Goal: Information Seeking & Learning: Understand process/instructions

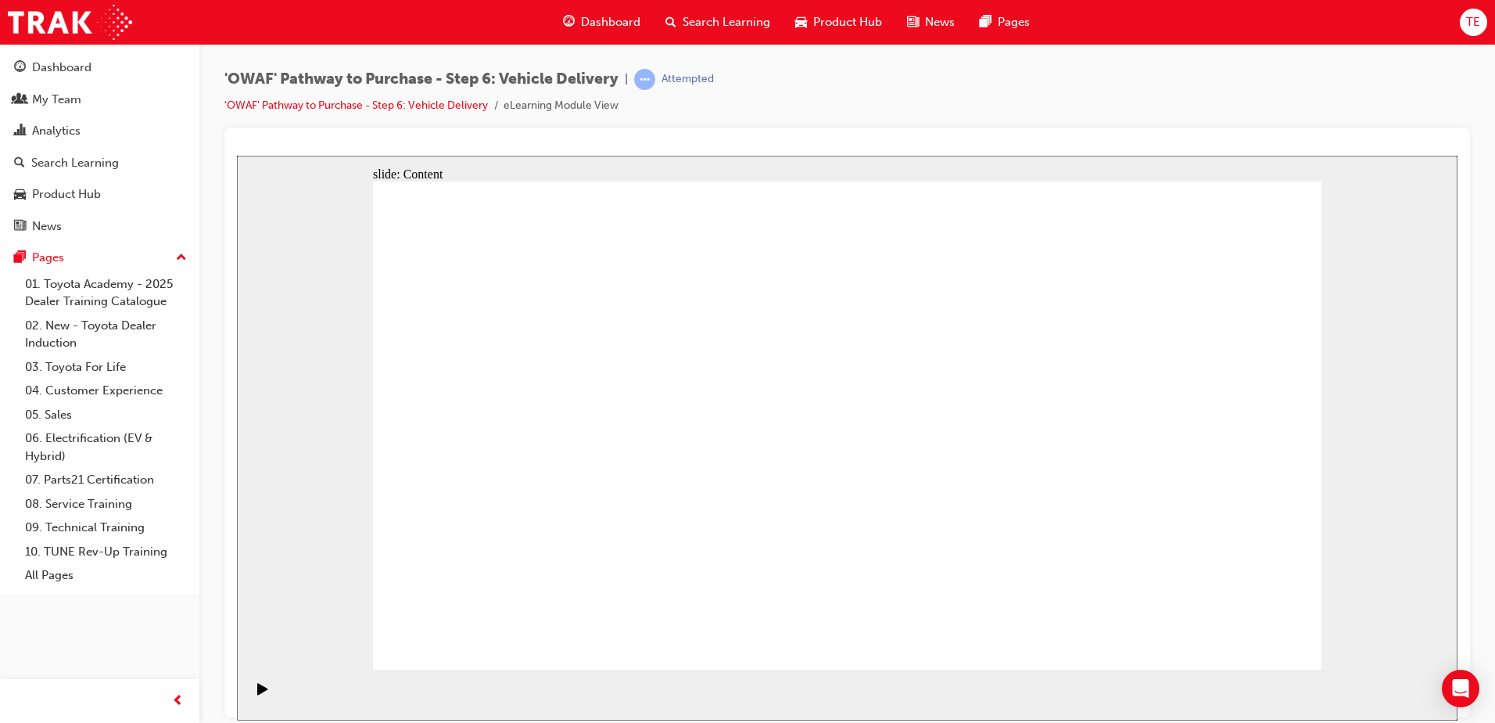
drag, startPoint x: 1276, startPoint y: 84, endPoint x: 1243, endPoint y: 114, distance: 44.8
click at [1276, 84] on div "'OWAF' Pathway to Purchase - Step 6: Vehicle Delivery | Attempted 'OWAF' Pathwa…" at bounding box center [847, 98] width 1246 height 59
drag, startPoint x: 1164, startPoint y: 496, endPoint x: 1069, endPoint y: 493, distance: 95.4
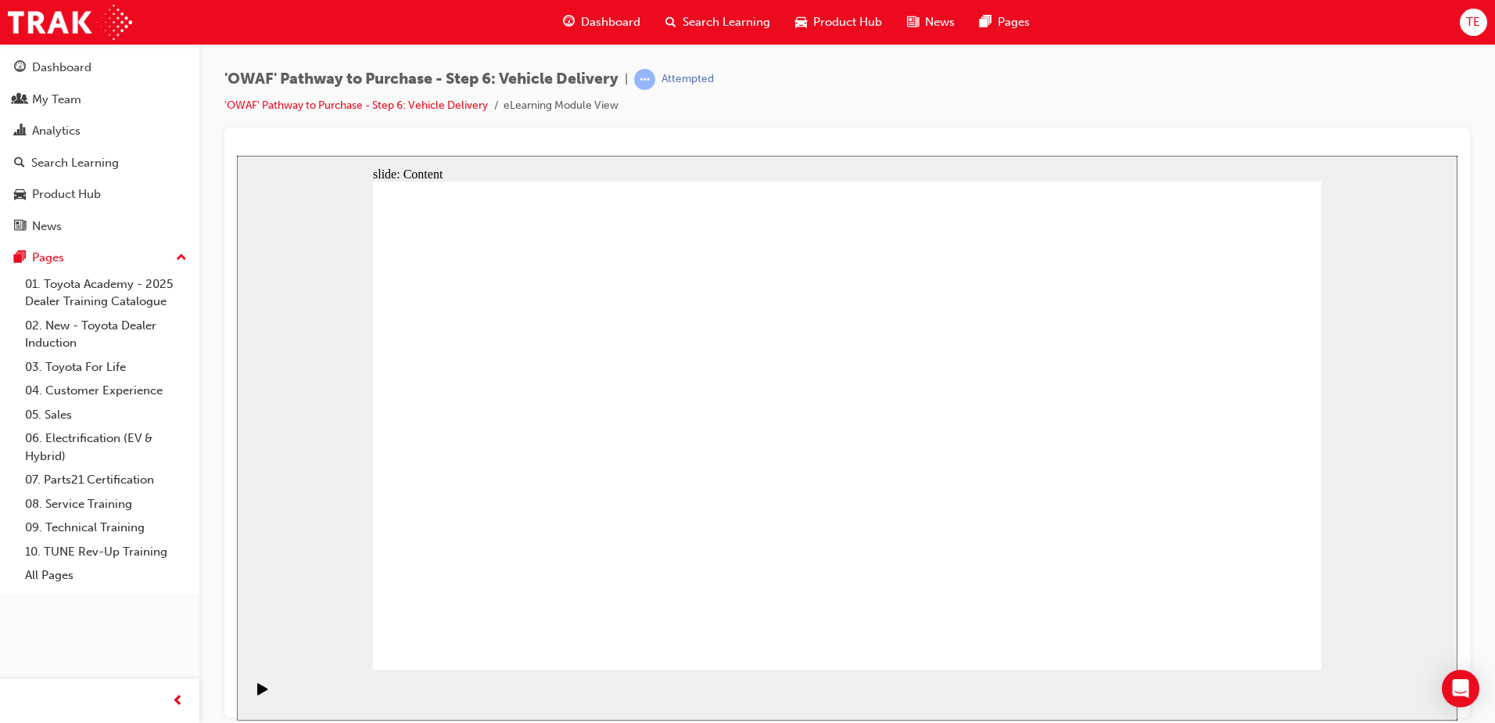
drag, startPoint x: 963, startPoint y: 497, endPoint x: 974, endPoint y: 362, distance: 135.8
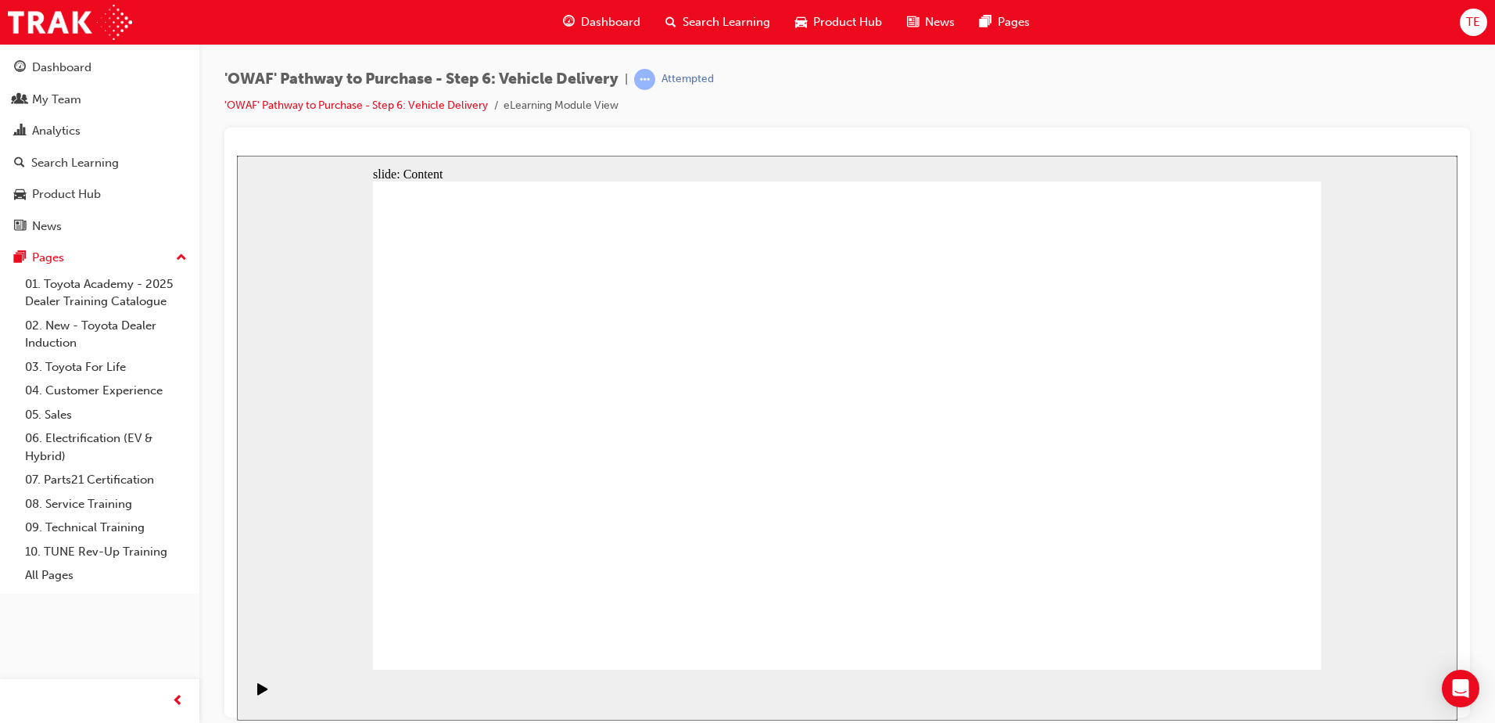
drag, startPoint x: 960, startPoint y: 383, endPoint x: 949, endPoint y: 413, distance: 31.7
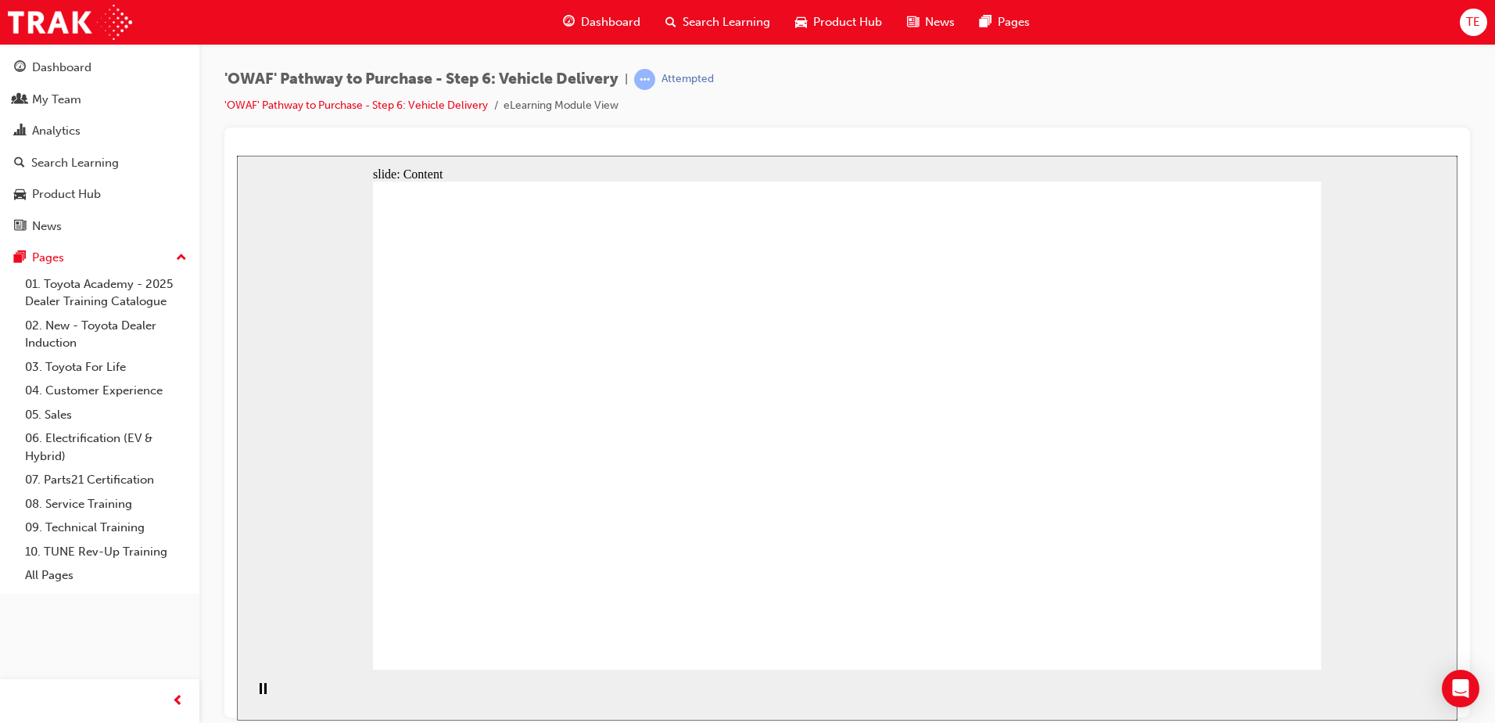
drag, startPoint x: 1404, startPoint y: 273, endPoint x: 1296, endPoint y: 690, distance: 431.5
drag, startPoint x: 838, startPoint y: 574, endPoint x: 876, endPoint y: 343, distance: 234.5
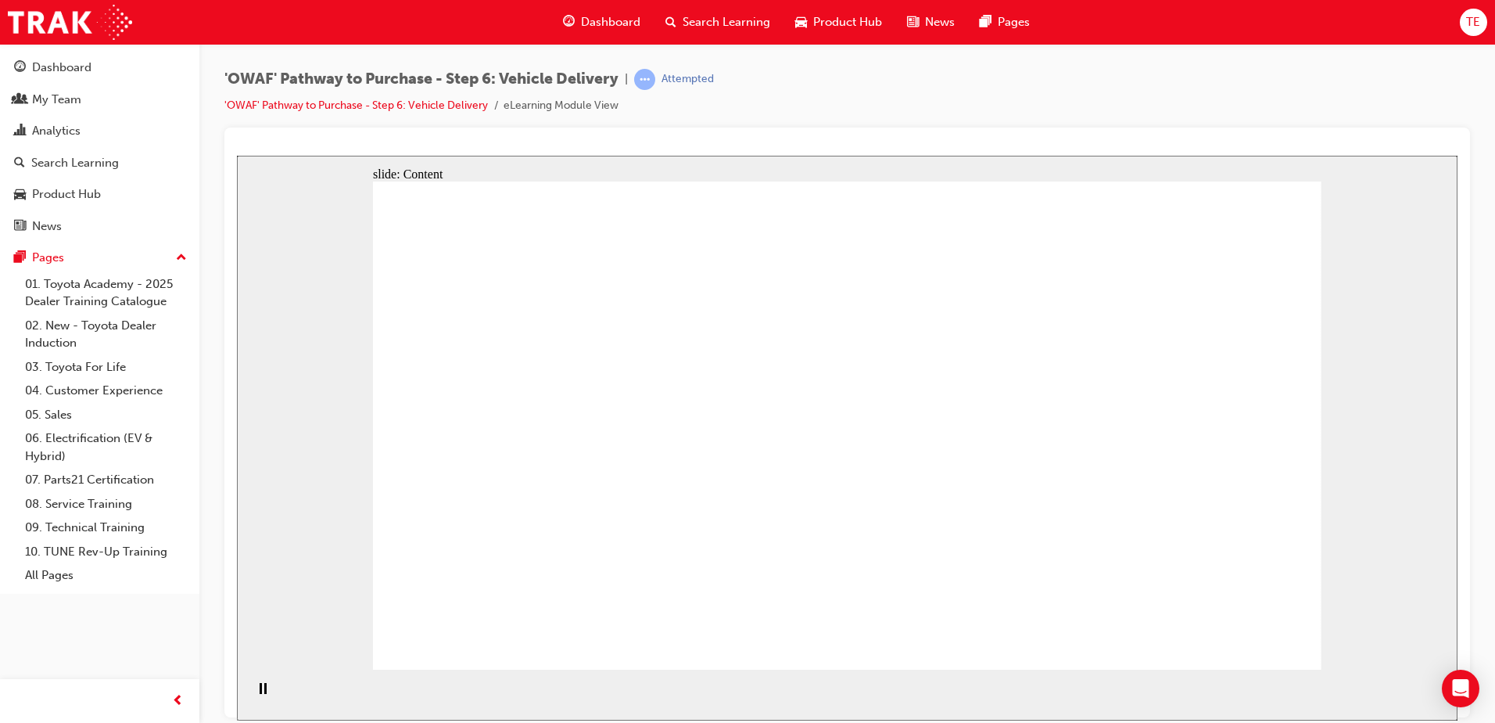
drag, startPoint x: 830, startPoint y: 325, endPoint x: 824, endPoint y: 350, distance: 25.8
drag, startPoint x: 242, startPoint y: 70, endPoint x: 722, endPoint y: 70, distance: 479.4
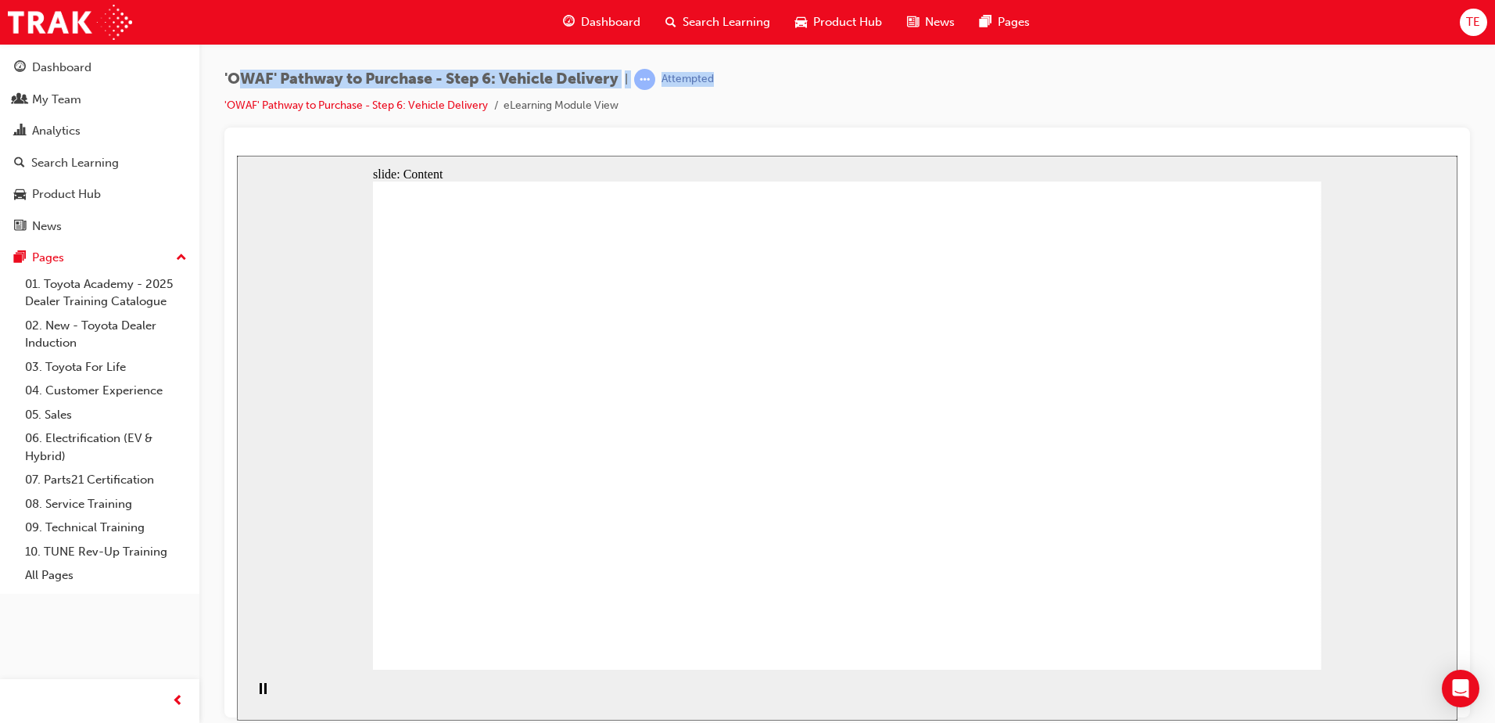
click at [722, 70] on div "'OWAF' Pathway to Purchase - Step 6: Vehicle Delivery | Attempted 'OWAF' Pathwa…" at bounding box center [847, 98] width 1246 height 59
drag, startPoint x: 722, startPoint y: 70, endPoint x: 934, endPoint y: 81, distance: 212.9
click at [934, 81] on div "'OWAF' Pathway to Purchase - Step 6: Vehicle Delivery | Attempted 'OWAF' Pathwa…" at bounding box center [847, 98] width 1246 height 59
drag, startPoint x: 1116, startPoint y: 463, endPoint x: 1024, endPoint y: 426, distance: 99.3
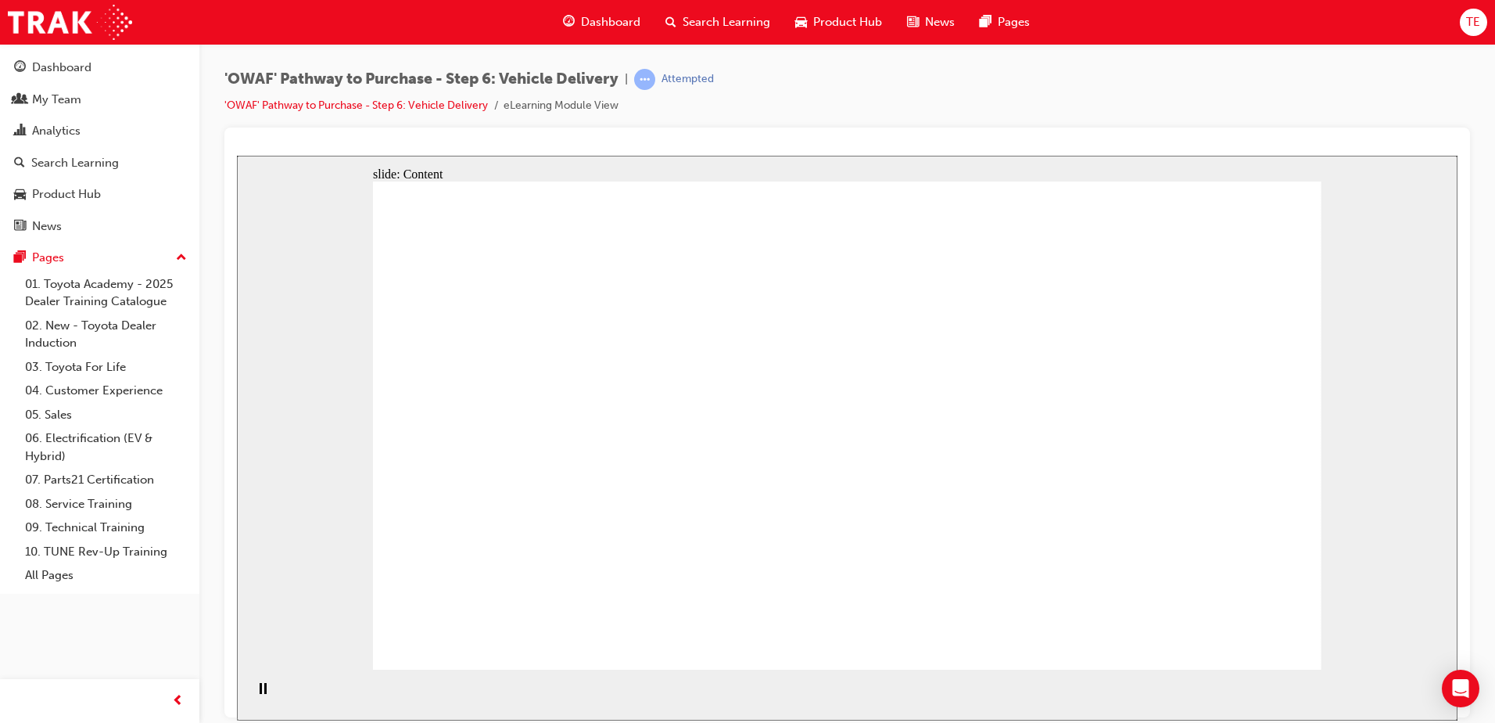
drag, startPoint x: 985, startPoint y: 411, endPoint x: 925, endPoint y: 449, distance: 70.7
drag, startPoint x: 479, startPoint y: 482, endPoint x: 469, endPoint y: 347, distance: 134.8
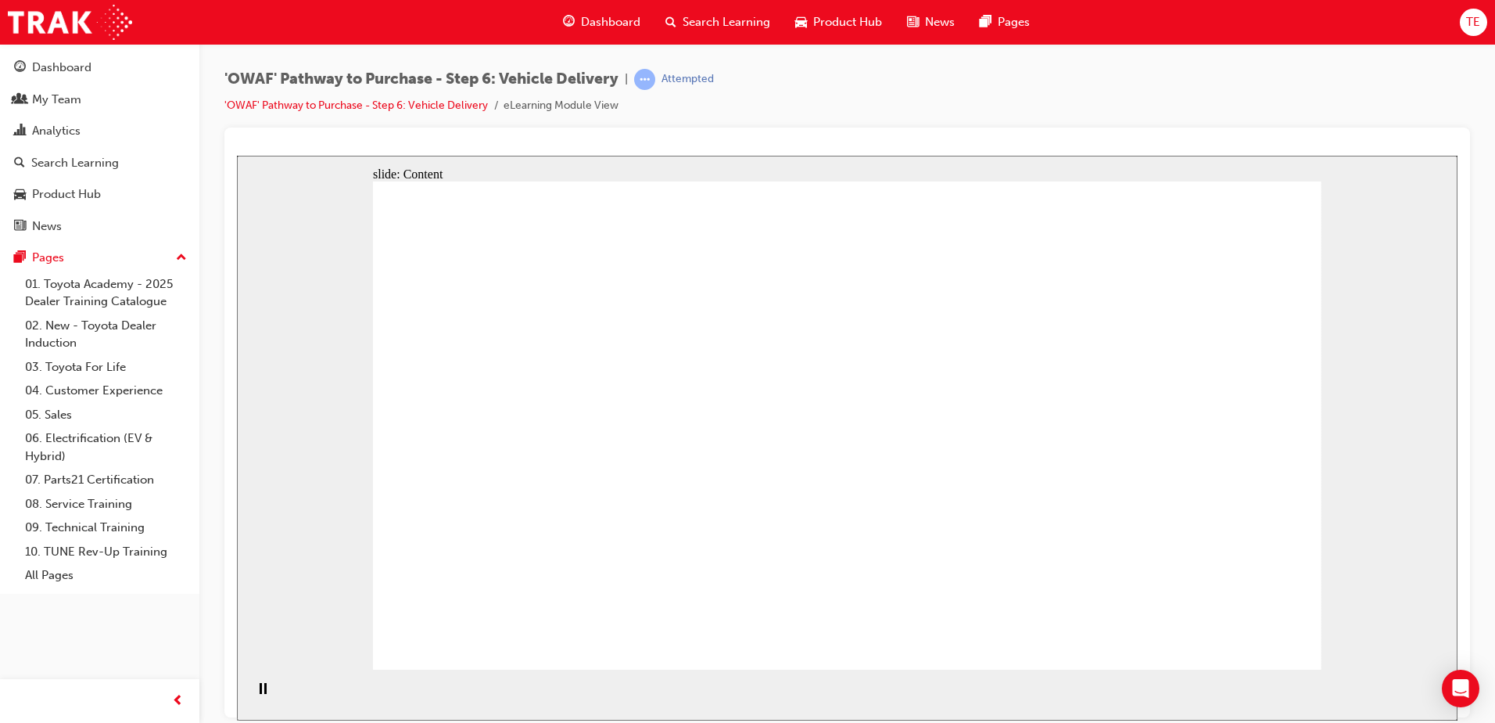
drag, startPoint x: 469, startPoint y: 347, endPoint x: 550, endPoint y: 354, distance: 80.9
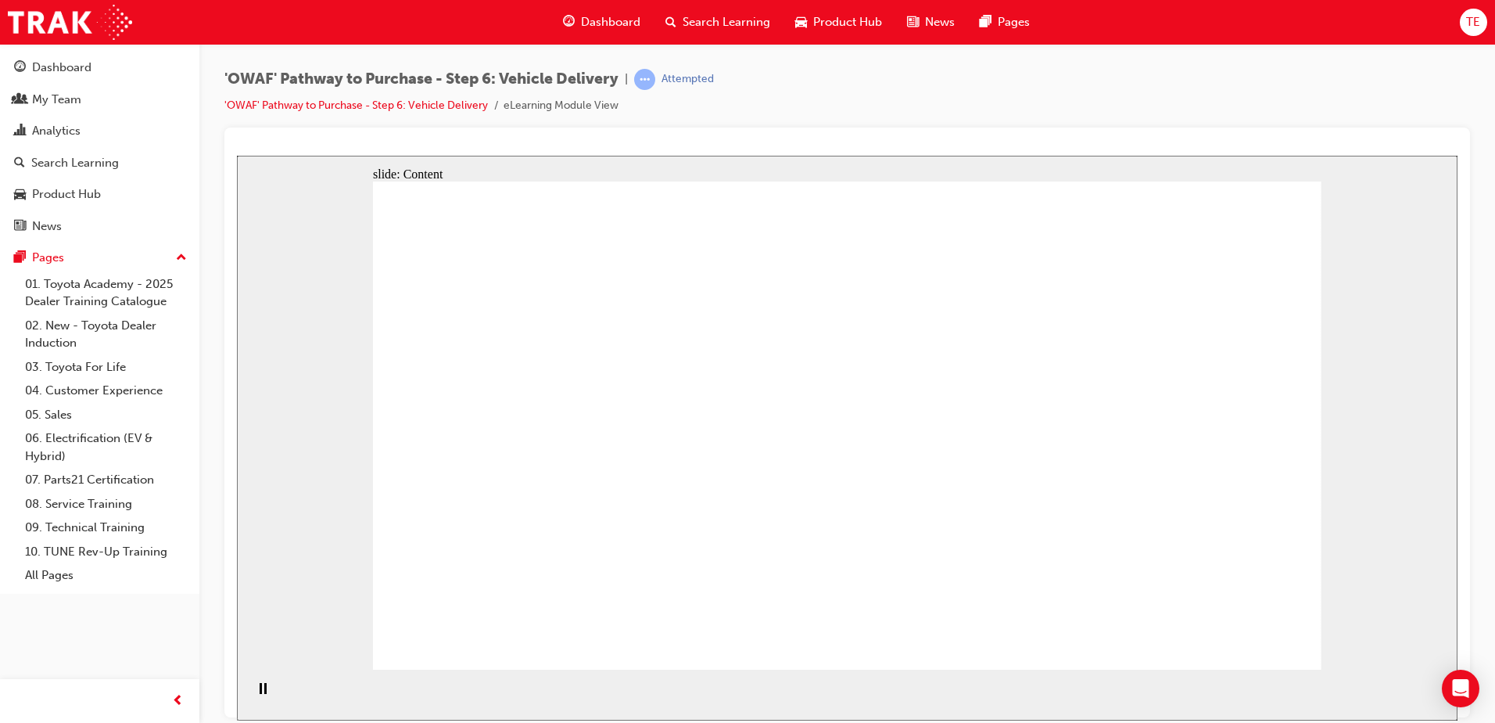
drag, startPoint x: 1191, startPoint y: 369, endPoint x: 1189, endPoint y: 598, distance: 229.1
drag, startPoint x: 1236, startPoint y: 584, endPoint x: 611, endPoint y: 141, distance: 766.1
click at [611, 155] on html "slide: Content Rectangle 1 Pre-delivery Customer Meeting or Phone Call Before w…" at bounding box center [847, 437] width 1221 height 565
drag, startPoint x: 694, startPoint y: 185, endPoint x: 722, endPoint y: 210, distance: 37.7
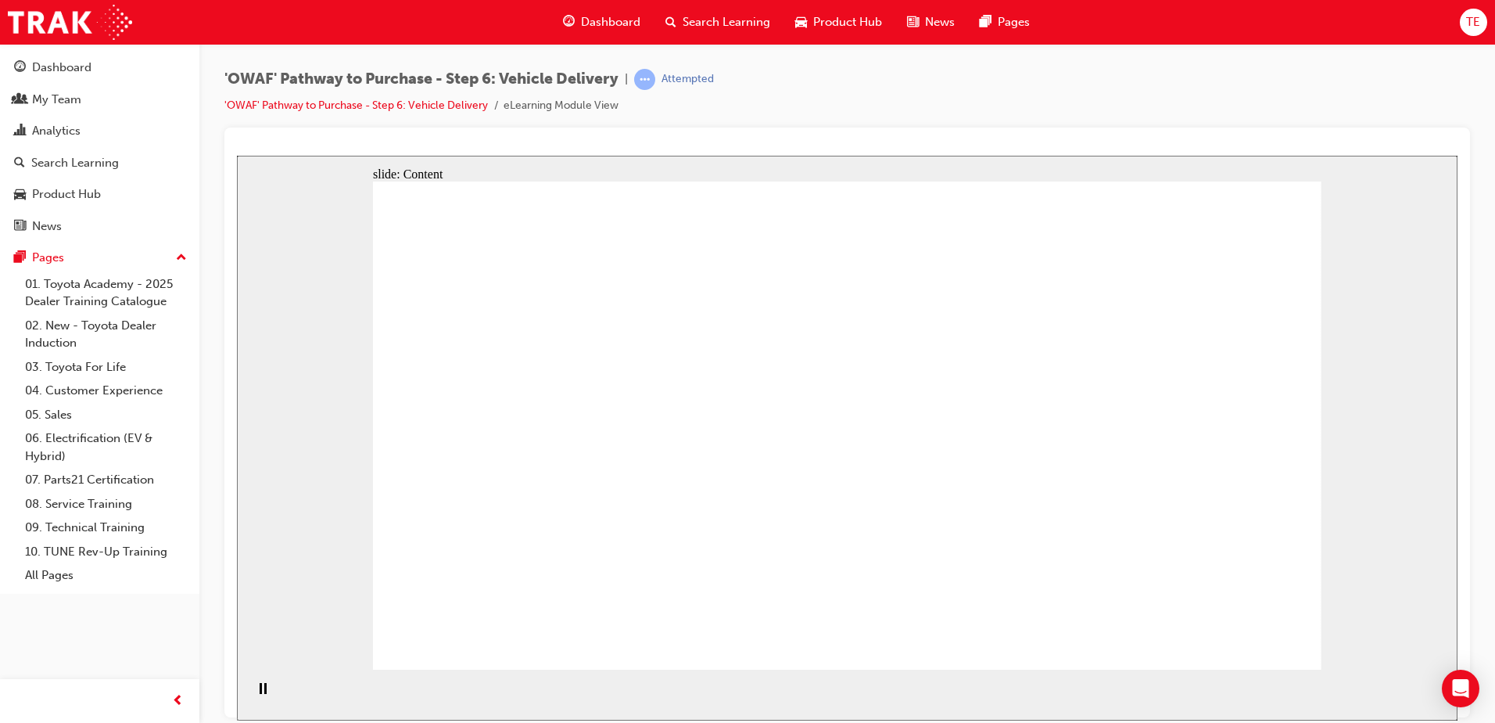
drag, startPoint x: 923, startPoint y: 482, endPoint x: 938, endPoint y: 468, distance: 20.5
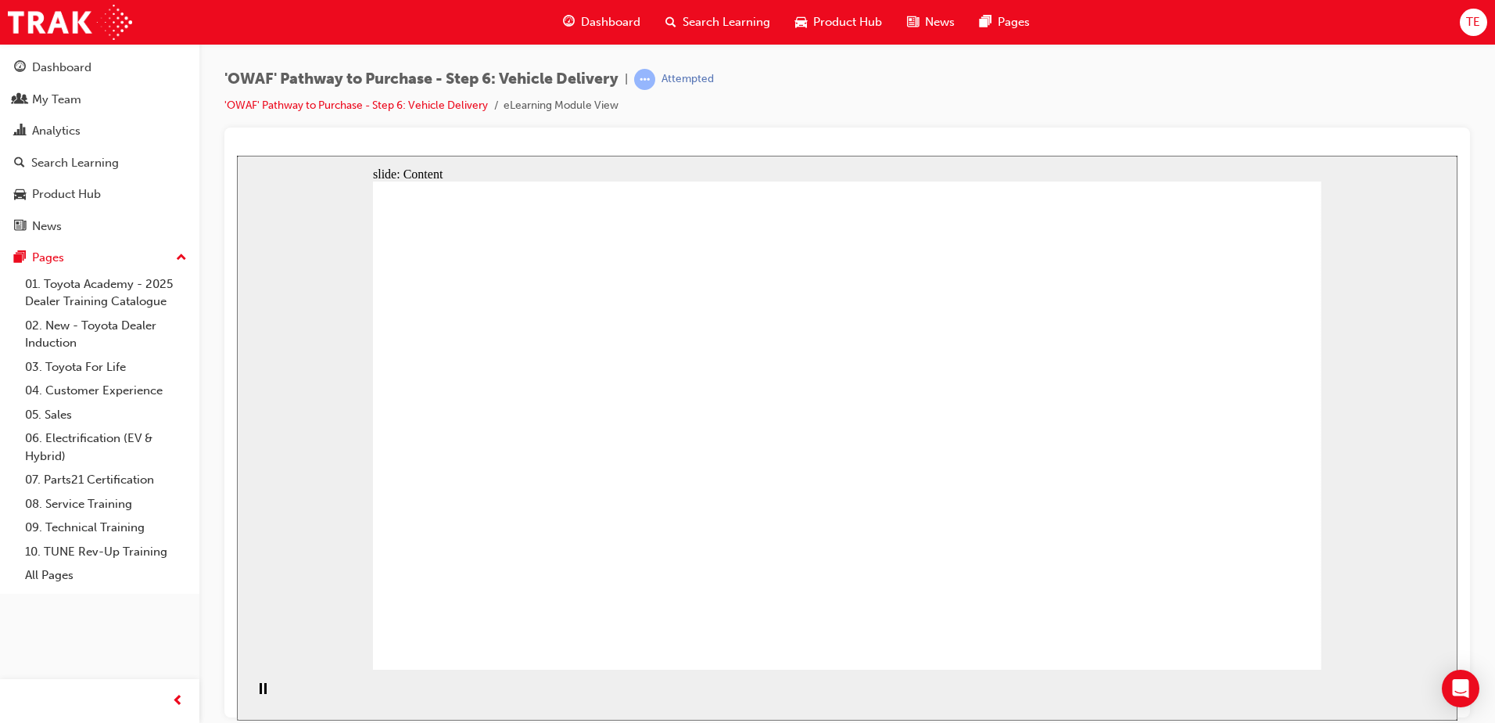
drag, startPoint x: 581, startPoint y: 339, endPoint x: 583, endPoint y: 372, distance: 32.9
drag, startPoint x: 597, startPoint y: 308, endPoint x: 597, endPoint y: 277, distance: 31.3
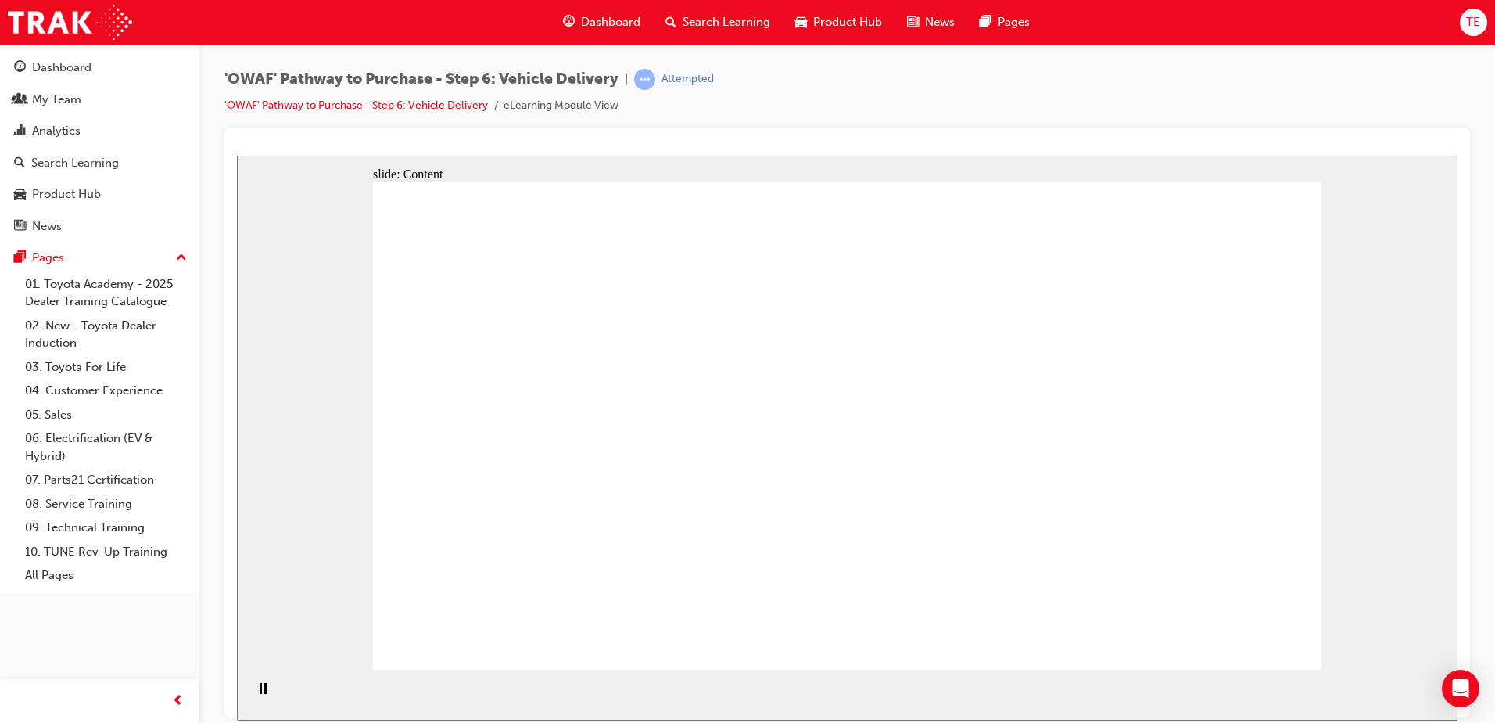
drag, startPoint x: 917, startPoint y: 451, endPoint x: 860, endPoint y: 507, distance: 79.6
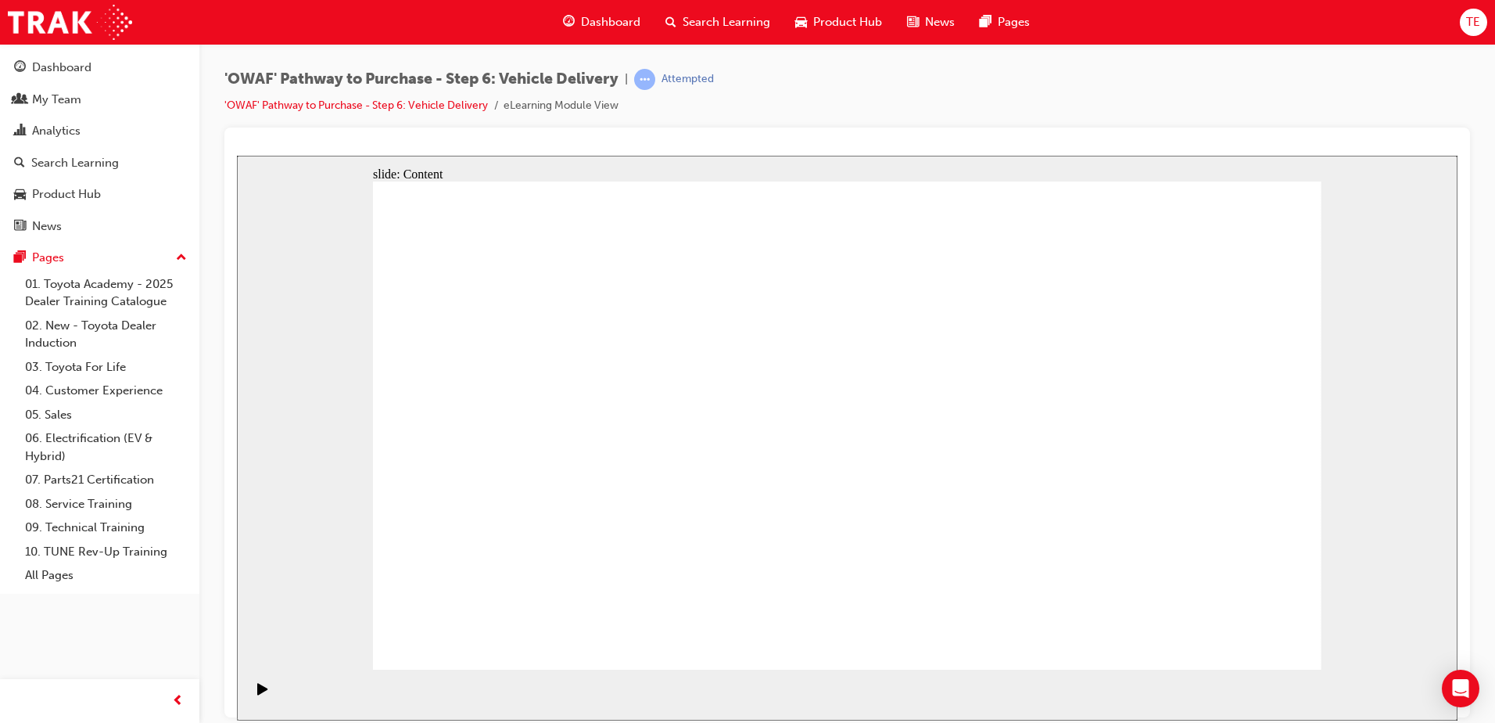
drag, startPoint x: 594, startPoint y: 332, endPoint x: 1415, endPoint y: 276, distance: 823.7
